Goal: Check status: Check status

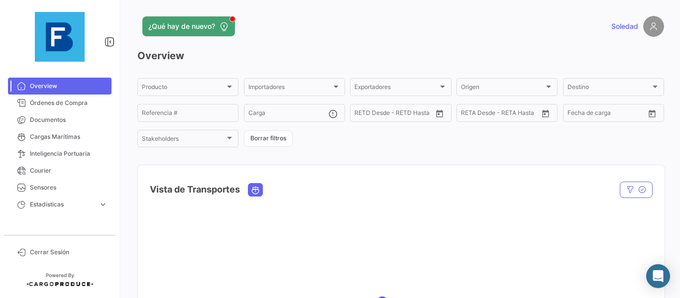
click at [89, 83] on span "Overview" at bounding box center [69, 86] width 78 height 9
click at [71, 142] on link "Cargas Marítimas" at bounding box center [59, 136] width 103 height 17
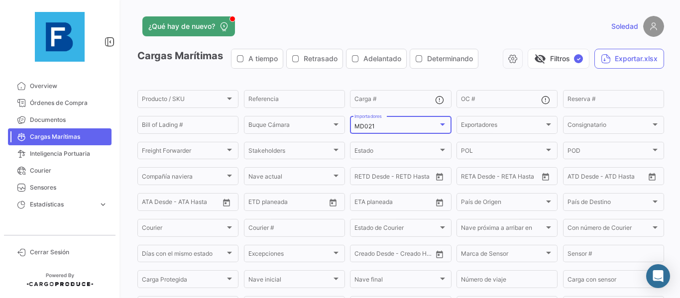
click at [443, 124] on div at bounding box center [442, 124] width 9 height 8
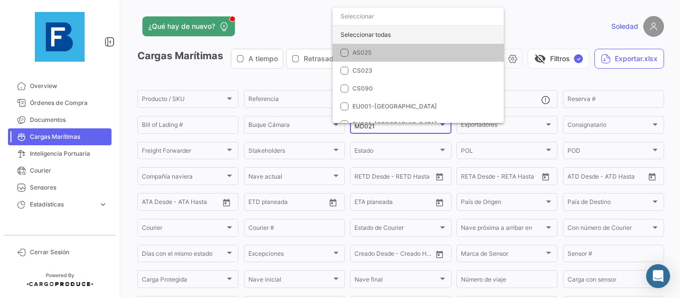
click at [379, 37] on div "Seleccionar todas" at bounding box center [417, 35] width 171 height 18
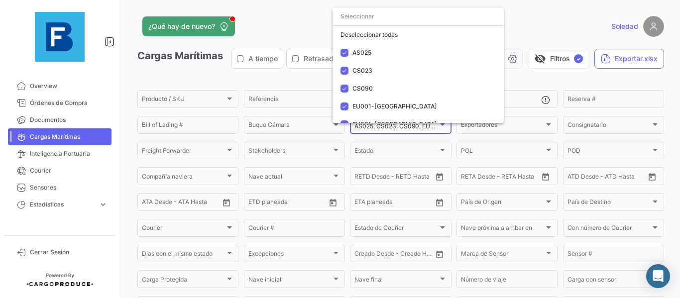
click at [532, 24] on div at bounding box center [340, 149] width 680 height 298
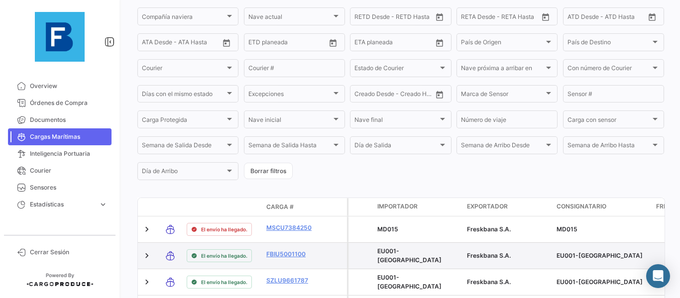
scroll to position [199, 0]
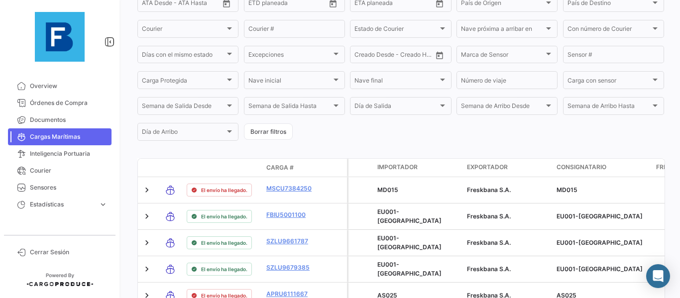
click at [286, 136] on button "Borrar filtros" at bounding box center [268, 131] width 49 height 16
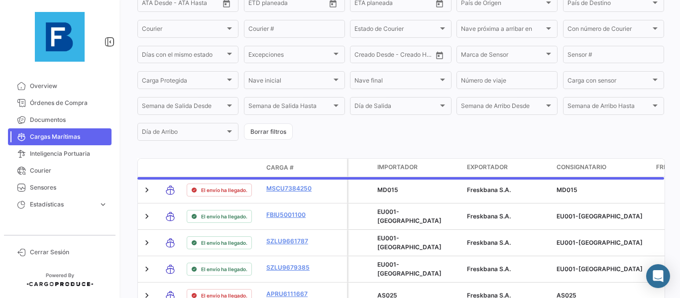
scroll to position [0, 0]
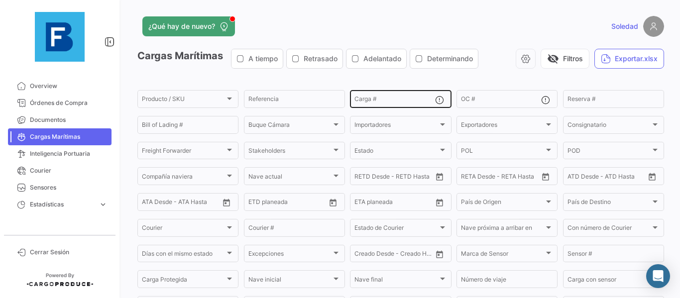
click at [407, 103] on input "Carga #" at bounding box center [394, 100] width 80 height 7
paste input "FSCU5767381"
type input "FSCU5767381"
